Goal: Obtain resource: Download file/media

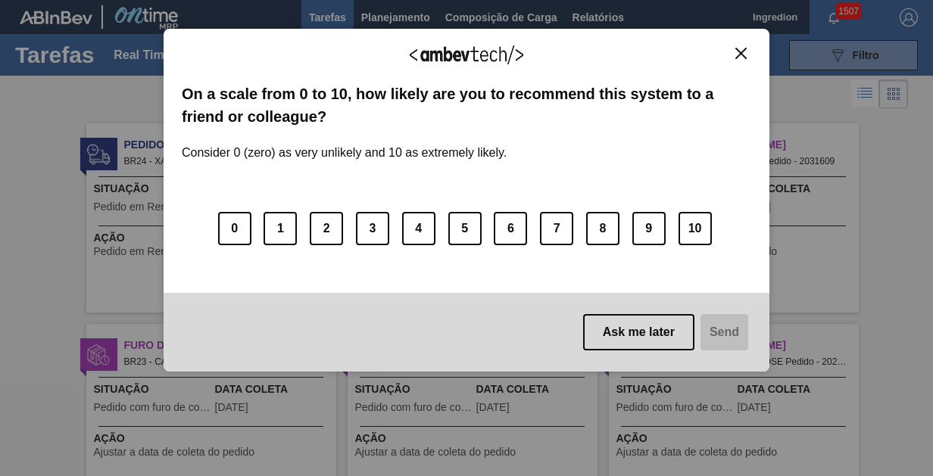
click at [741, 52] on img "Close" at bounding box center [740, 53] width 11 height 11
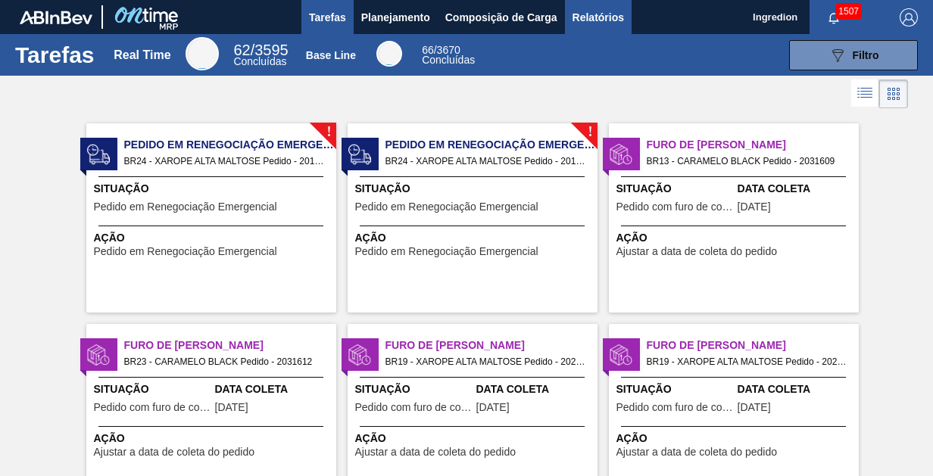
click at [597, 17] on span "Relatórios" at bounding box center [599, 17] width 52 height 18
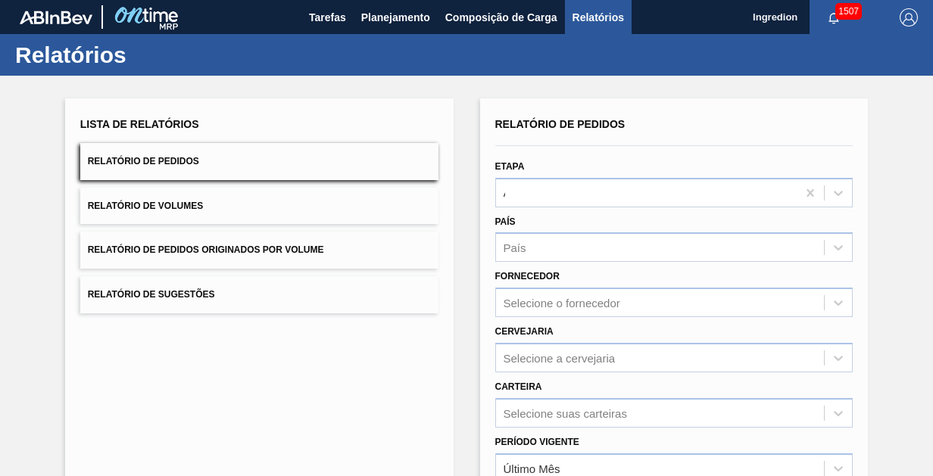
type input "Aguardando Faturamento"
type input "Xarope"
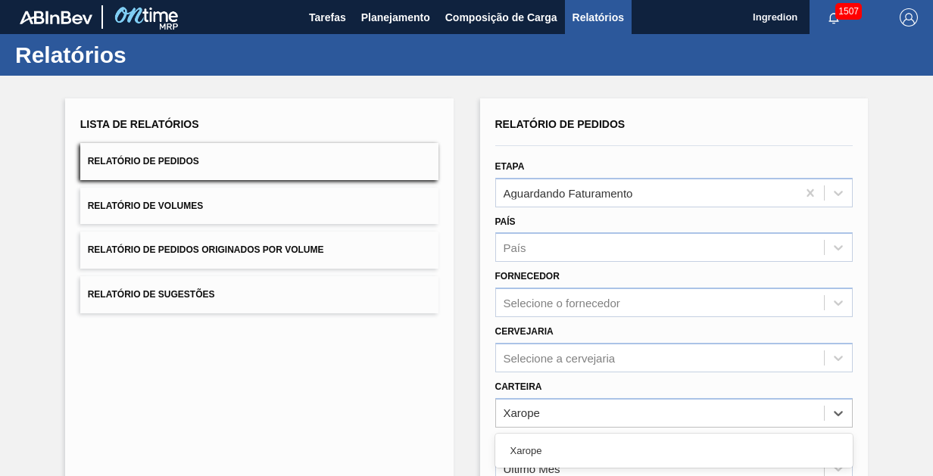
scroll to position [189, 0]
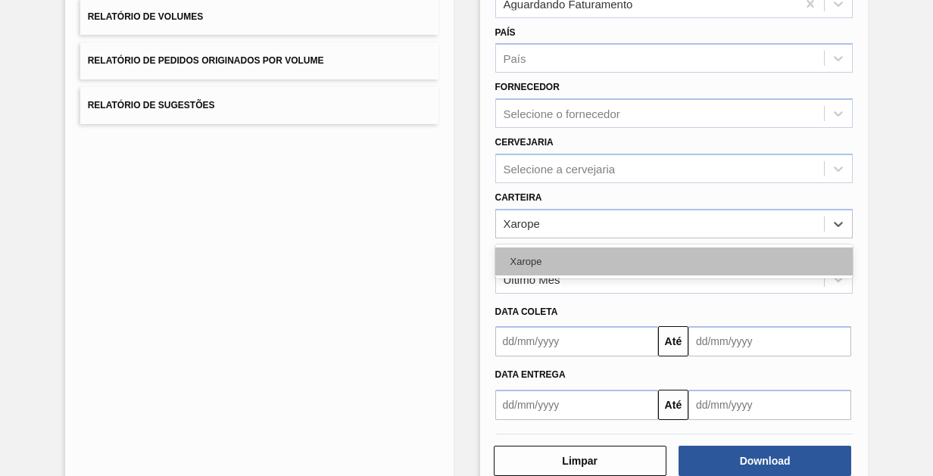
click at [673, 260] on div "Xarope" at bounding box center [674, 262] width 358 height 28
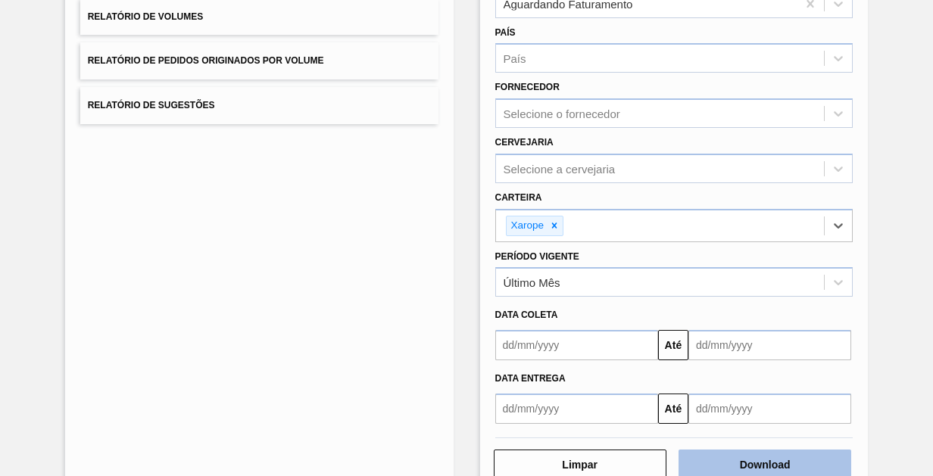
click at [763, 462] on button "Download" at bounding box center [765, 465] width 173 height 30
